Goal: Information Seeking & Learning: Learn about a topic

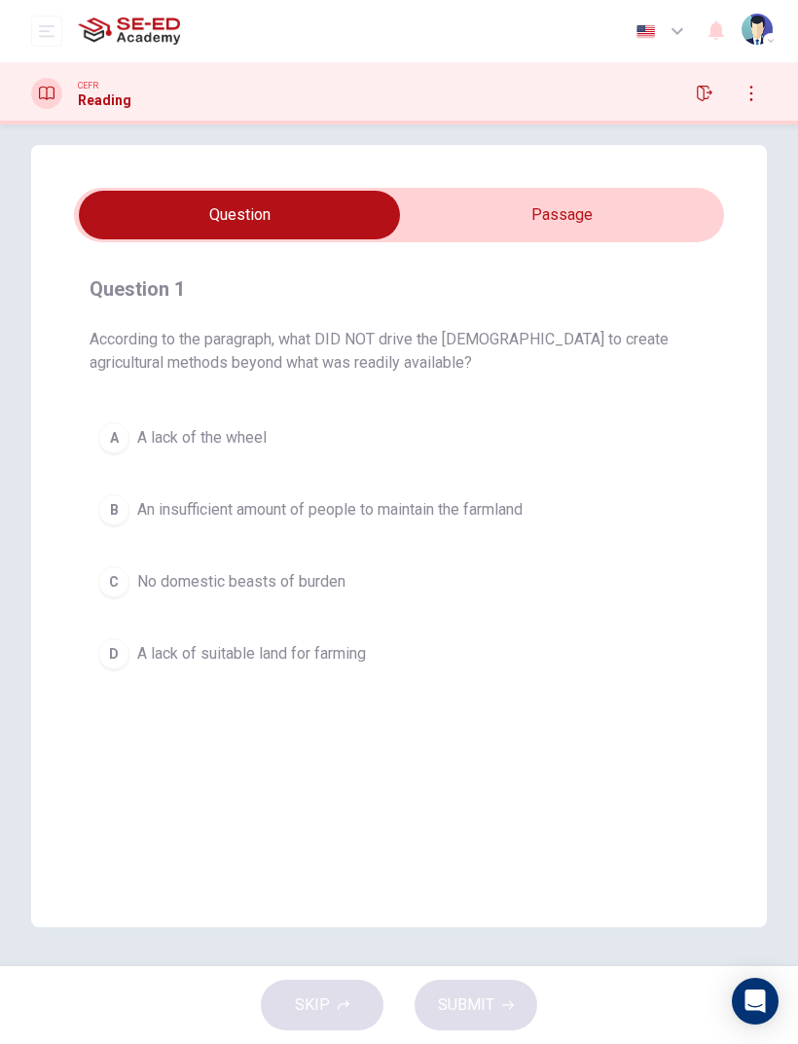
scroll to position [18, 0]
click at [672, 186] on div "Question 1 According to the paragraph, what DID NOT drive the Aztecs to create …" at bounding box center [399, 536] width 736 height 783
click at [638, 228] on input "checkbox" at bounding box center [239, 215] width 975 height 49
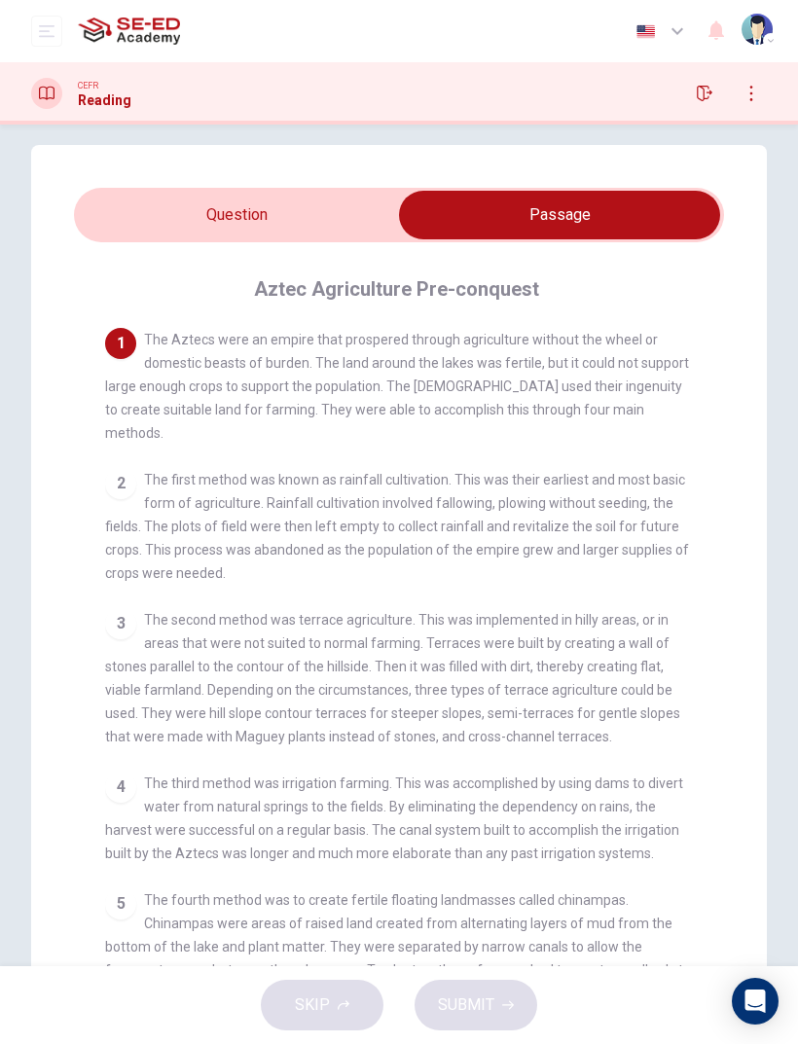
click at [123, 217] on input "checkbox" at bounding box center [559, 215] width 975 height 49
checkbox input "false"
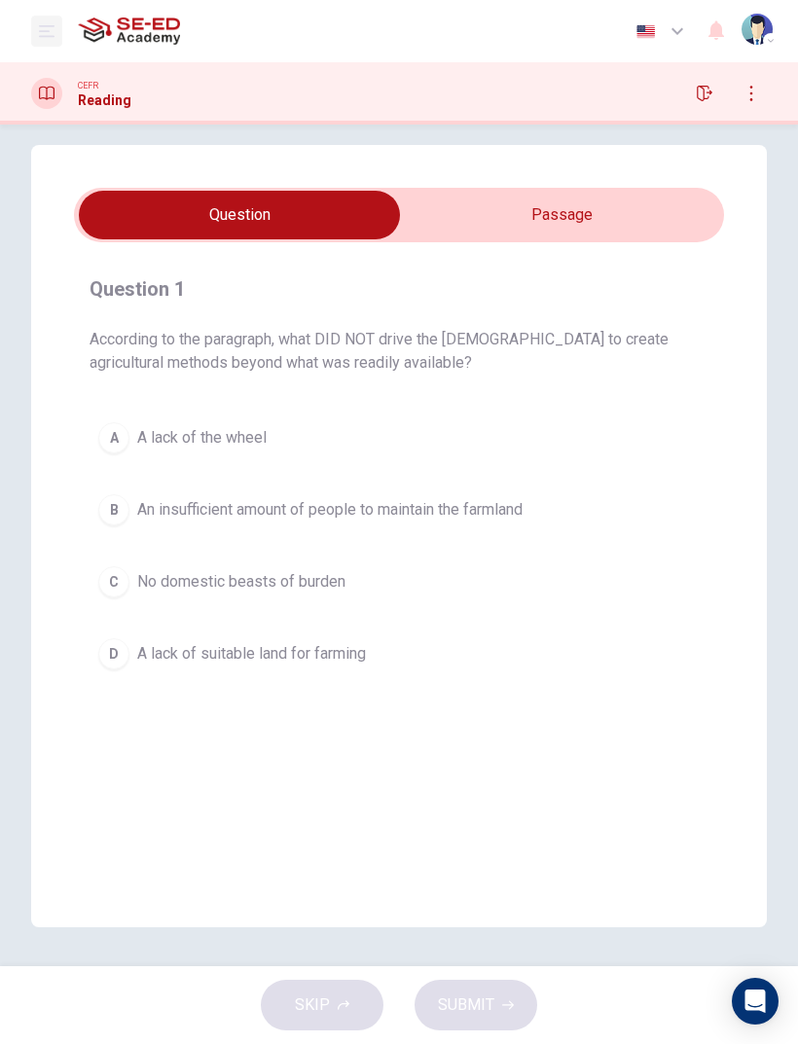
click at [35, 44] on button "open mobile menu" at bounding box center [46, 31] width 31 height 31
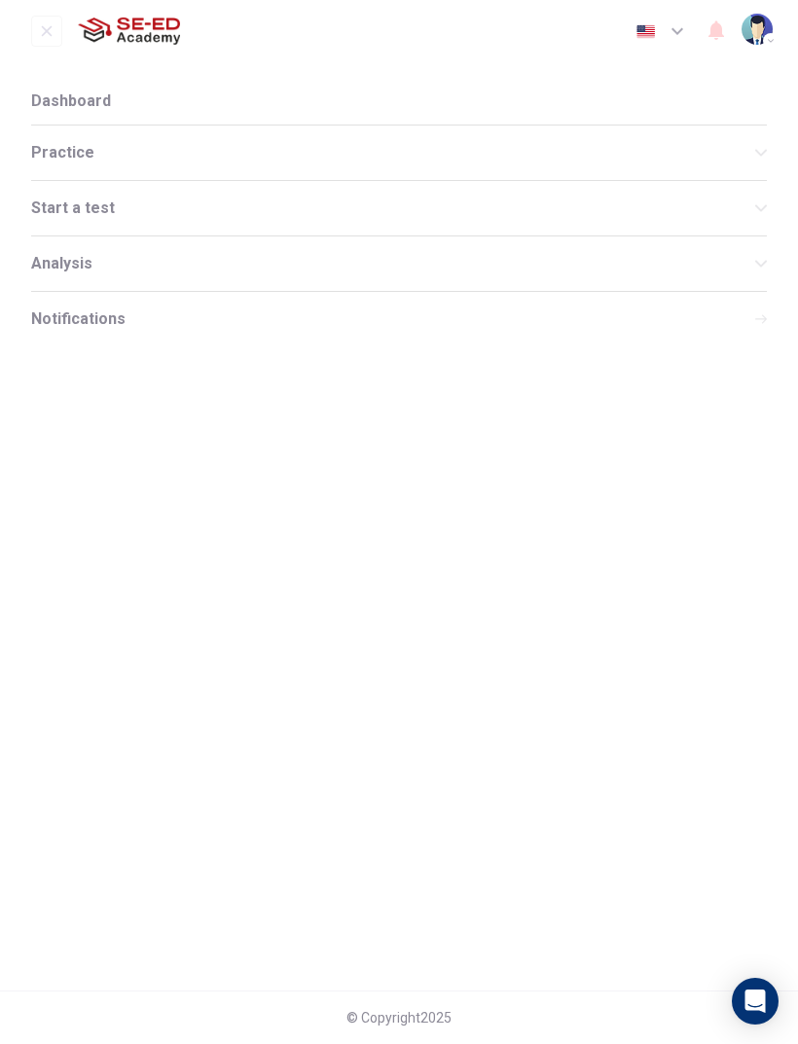
click at [49, 145] on span "Practice" at bounding box center [393, 153] width 724 height 16
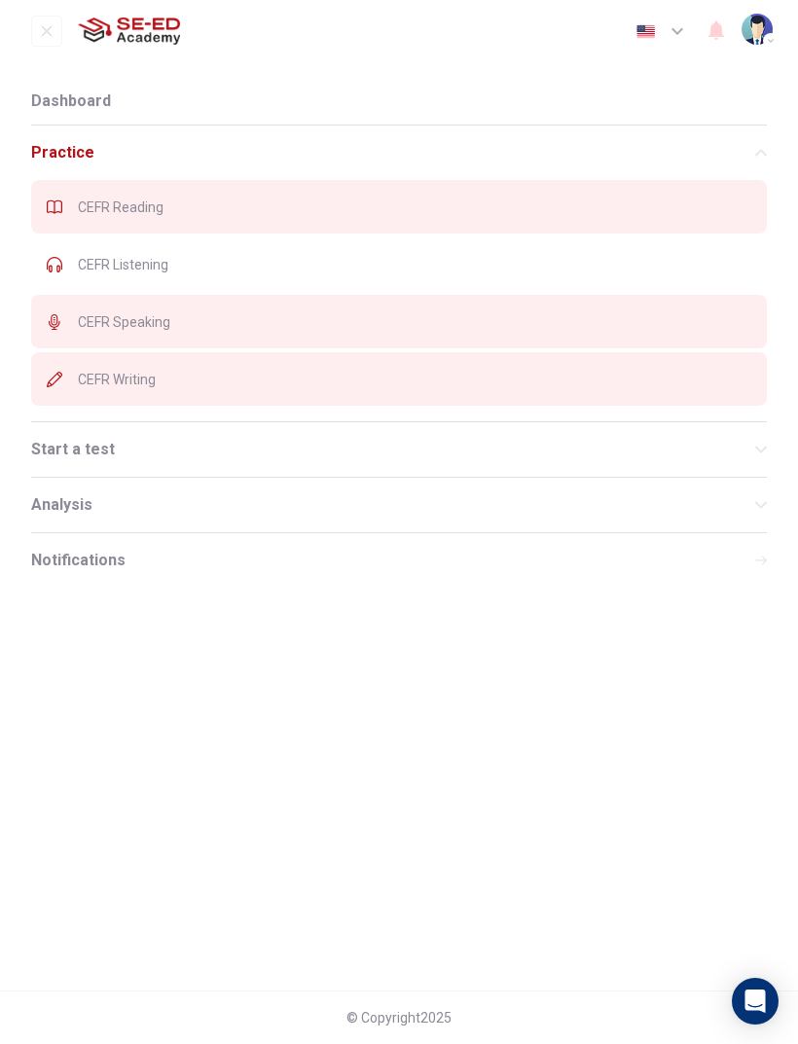
click at [111, 250] on div "CEFR Listening" at bounding box center [399, 264] width 736 height 54
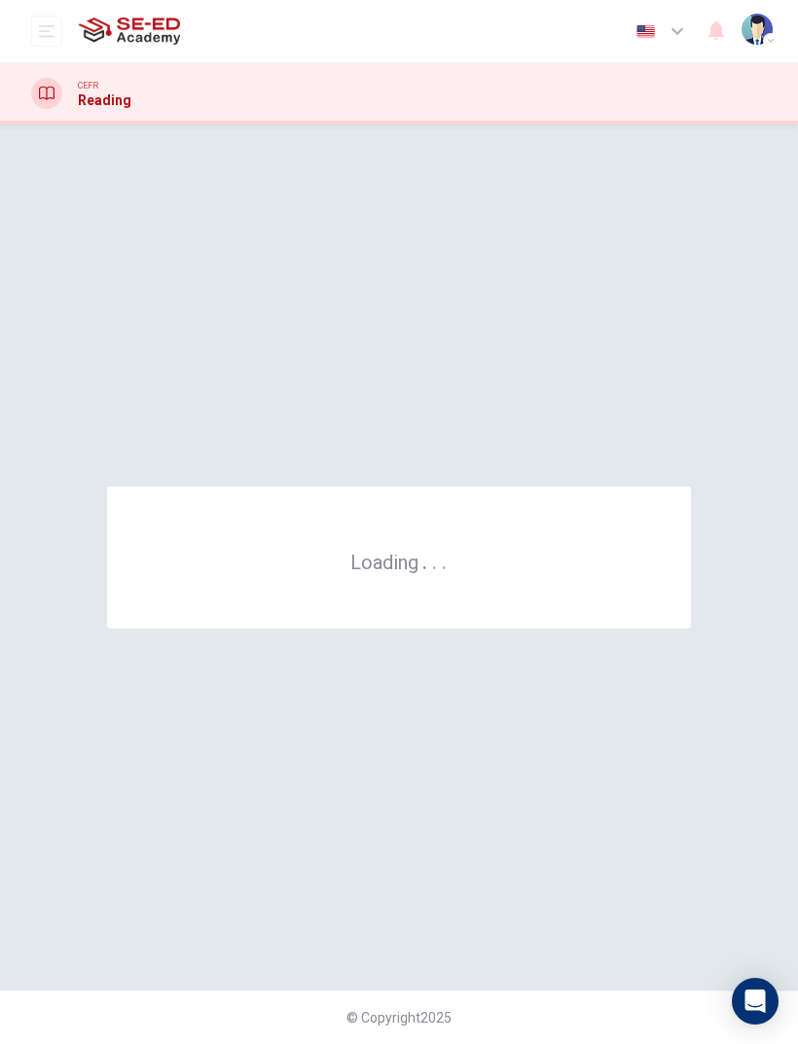
scroll to position [0, 0]
